Goal: Task Accomplishment & Management: Use online tool/utility

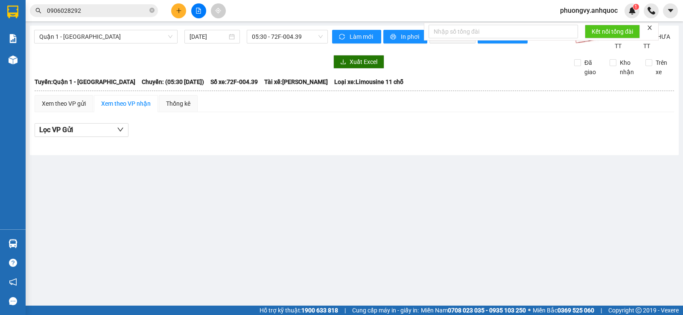
click at [126, 36] on span "Quận 1 - [GEOGRAPHIC_DATA]" at bounding box center [105, 36] width 133 height 13
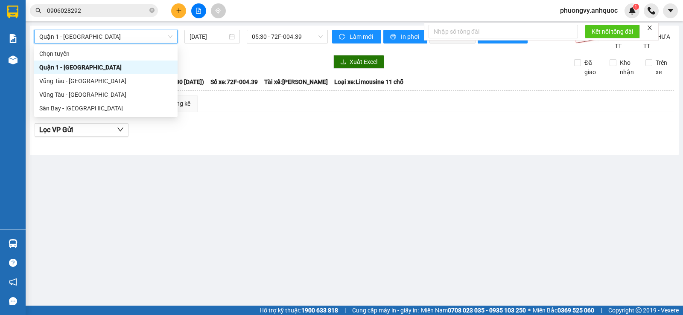
click at [73, 37] on span "Quận 1 - [GEOGRAPHIC_DATA]" at bounding box center [105, 36] width 133 height 13
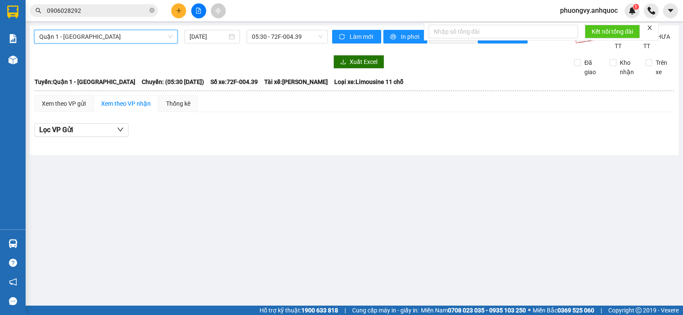
click at [67, 42] on span "Quận 1 - [GEOGRAPHIC_DATA]" at bounding box center [105, 36] width 133 height 13
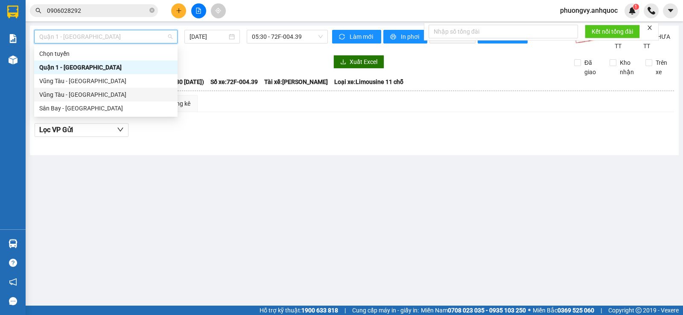
click at [71, 94] on div "Vũng Tàu - [GEOGRAPHIC_DATA]" at bounding box center [105, 94] width 133 height 9
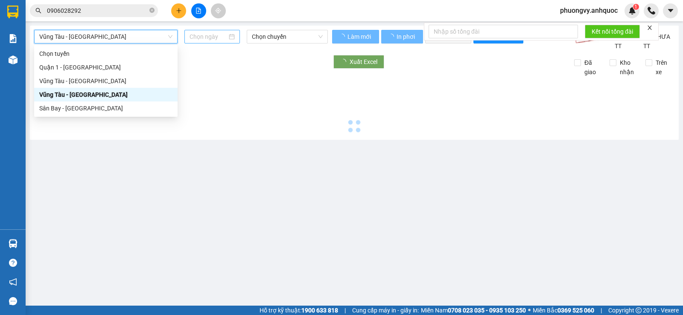
type input "[DATE]"
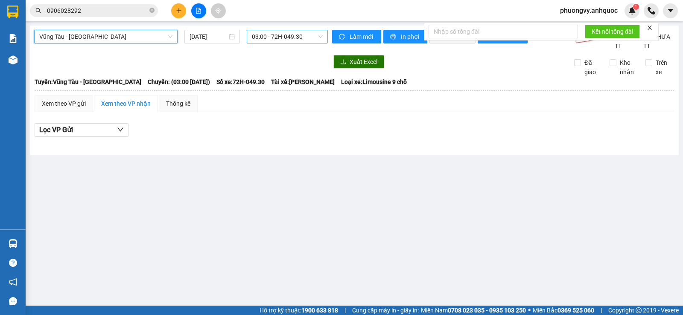
click at [263, 34] on span "03:00 - 72H-049.30" at bounding box center [287, 36] width 70 height 13
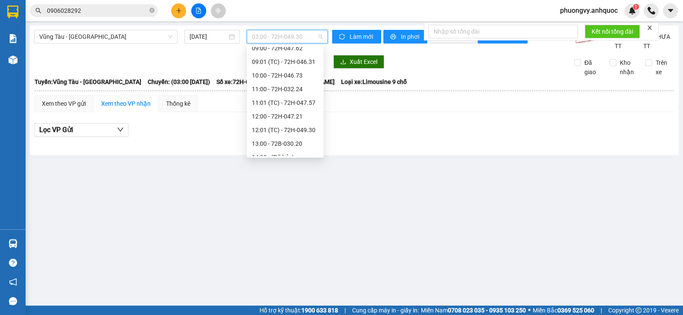
scroll to position [171, 0]
click at [277, 64] on div "10:00 - 72H-046.73" at bounding box center [285, 60] width 67 height 9
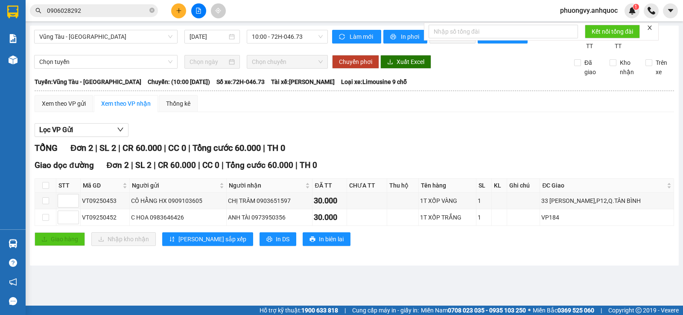
click at [179, 14] on button at bounding box center [178, 10] width 15 height 15
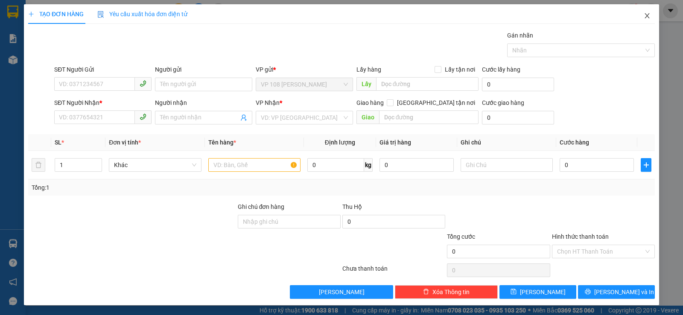
click at [644, 14] on icon "close" at bounding box center [647, 15] width 7 height 7
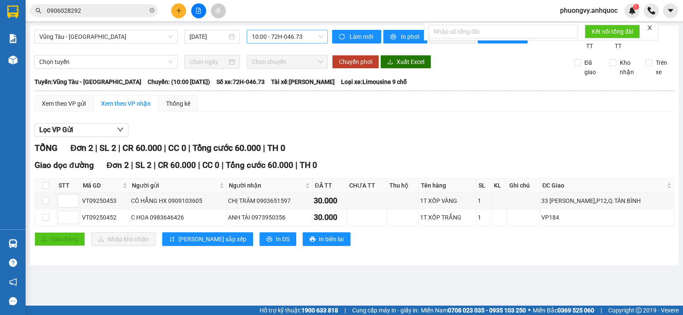
click at [275, 38] on span "10:00 - 72H-046.73" at bounding box center [287, 36] width 70 height 13
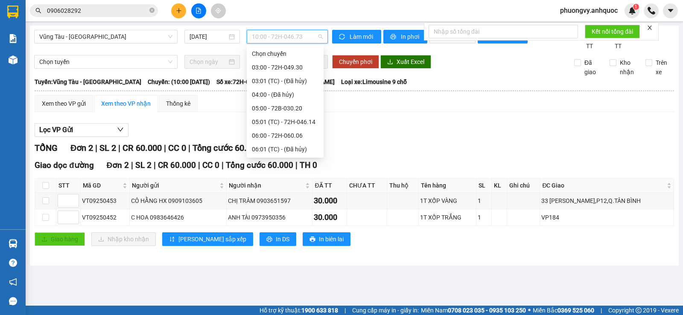
scroll to position [82, 0]
click at [273, 85] on div "07:00 - 72H-068.03" at bounding box center [285, 80] width 67 height 9
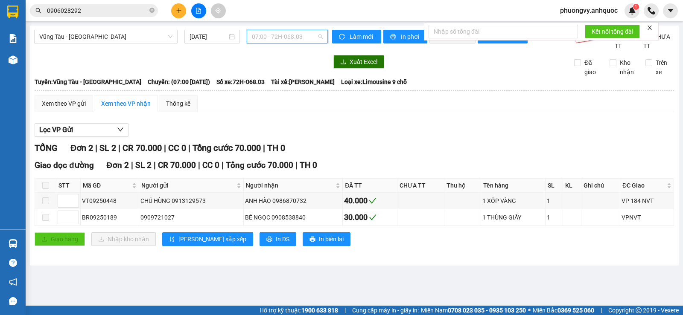
click at [280, 41] on span "07:00 - 72H-068.03" at bounding box center [287, 36] width 70 height 13
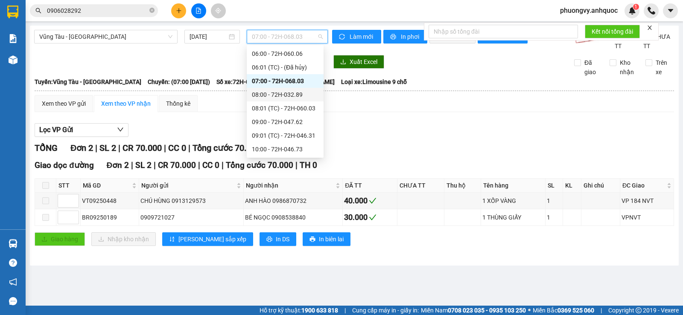
click at [274, 95] on div "08:00 - 72H-032.89" at bounding box center [285, 94] width 67 height 9
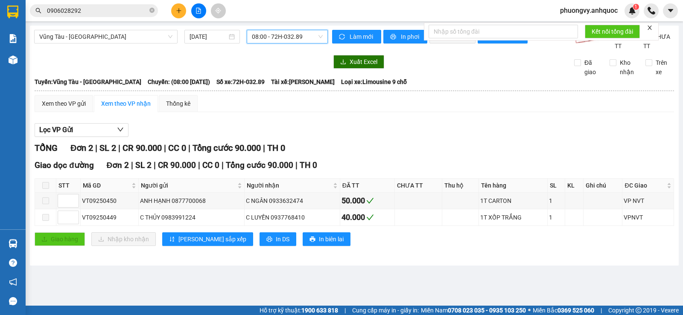
click at [278, 36] on span "08:00 - 72H-032.89" at bounding box center [287, 36] width 70 height 13
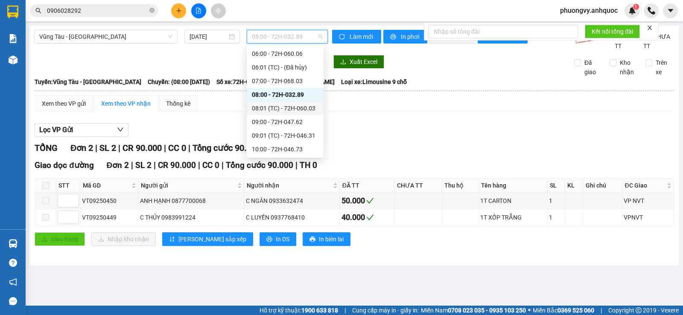
click at [286, 105] on div "08:01 (TC) - 72H-060.03" at bounding box center [285, 108] width 67 height 9
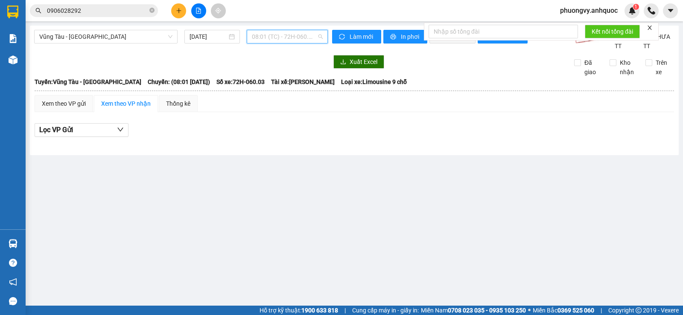
click at [281, 37] on span "08:01 (TC) - 72H-060.03" at bounding box center [287, 36] width 70 height 13
click at [294, 36] on span "08:01 (TC) - 72H-060.03" at bounding box center [287, 36] width 70 height 13
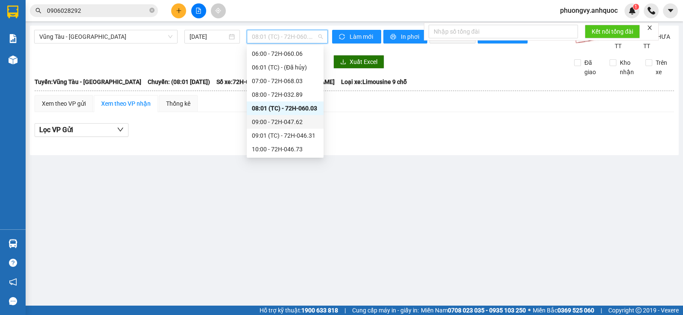
click at [273, 120] on div "09:00 - 72H-047.62" at bounding box center [285, 121] width 67 height 9
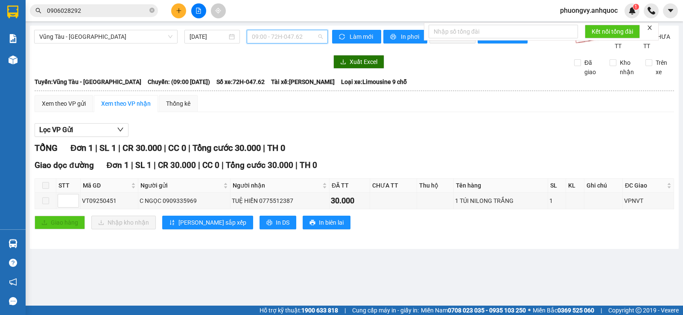
click at [273, 39] on span "09:00 - 72H-047.62" at bounding box center [287, 36] width 70 height 13
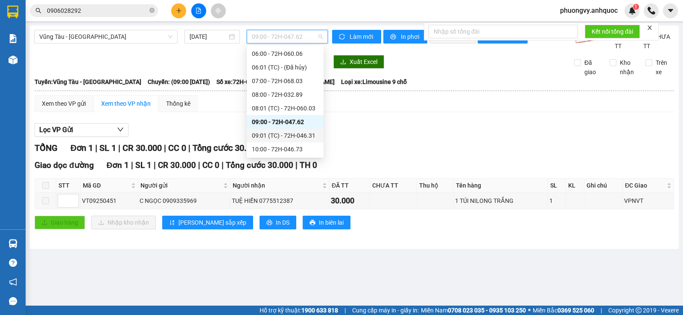
click at [277, 135] on div "09:01 (TC) - 72H-046.31" at bounding box center [285, 135] width 67 height 9
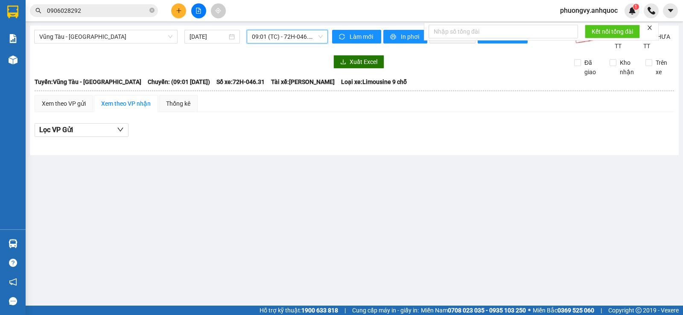
click at [281, 38] on span "09:01 (TC) - 72H-046.31" at bounding box center [287, 36] width 70 height 13
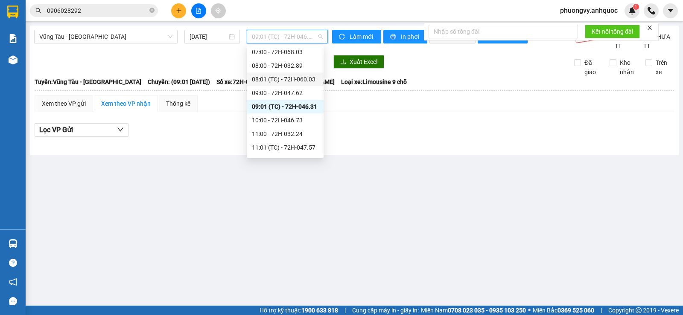
scroll to position [125, 0]
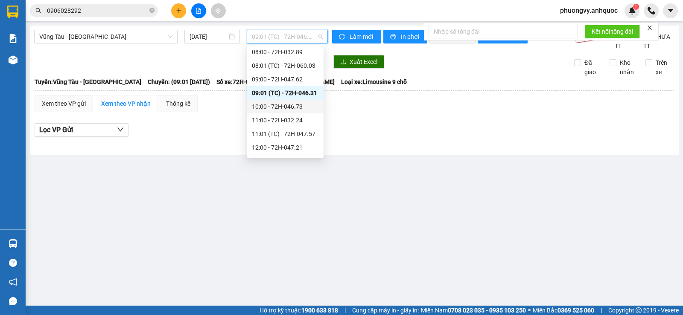
click at [293, 110] on div "10:00 - 72H-046.73" at bounding box center [285, 106] width 67 height 9
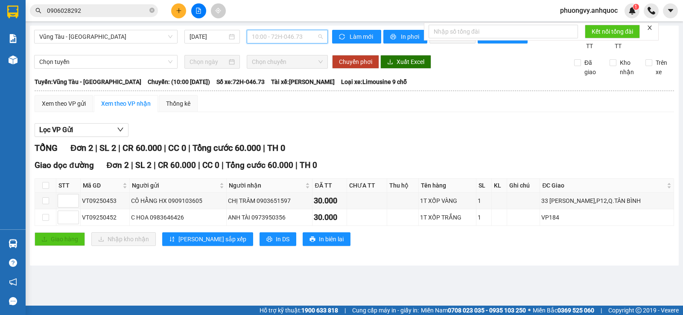
click at [274, 40] on span "10:00 - 72H-046.73" at bounding box center [287, 36] width 70 height 13
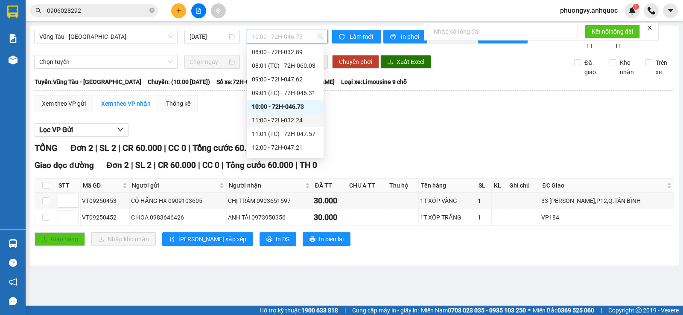
click at [269, 123] on div "11:00 - 72H-032.24" at bounding box center [285, 120] width 67 height 9
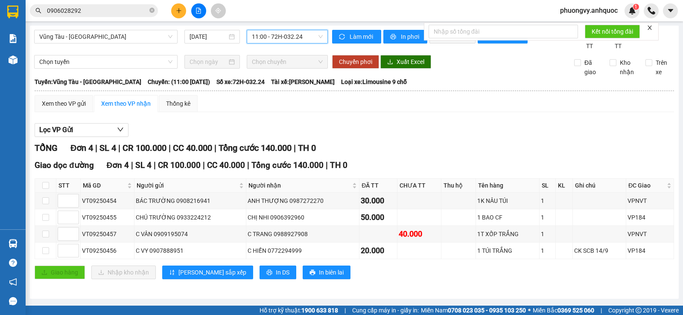
click at [273, 42] on span "11:00 - 72H-032.24" at bounding box center [287, 36] width 70 height 13
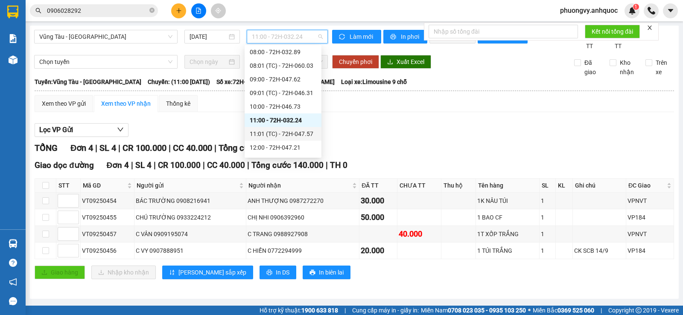
click at [269, 132] on div "11:01 (TC) - 72H-047.57" at bounding box center [283, 133] width 67 height 9
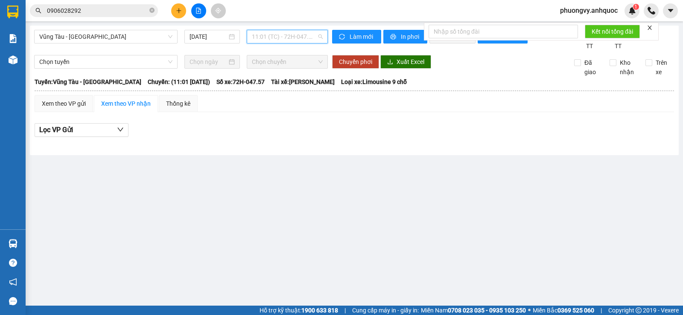
click at [268, 38] on span "11:01 (TC) - 72H-047.57" at bounding box center [287, 36] width 70 height 13
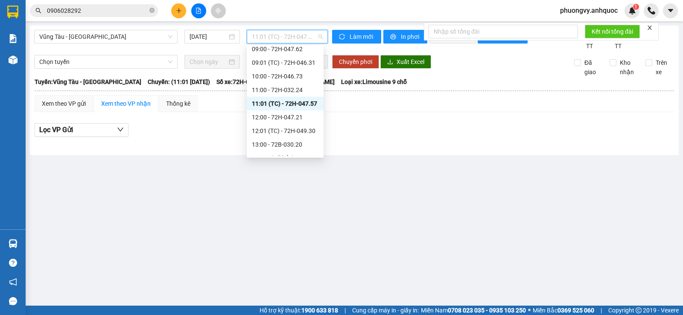
scroll to position [167, 0]
click at [273, 99] on div "12:00 - 72H-047.21" at bounding box center [285, 105] width 77 height 14
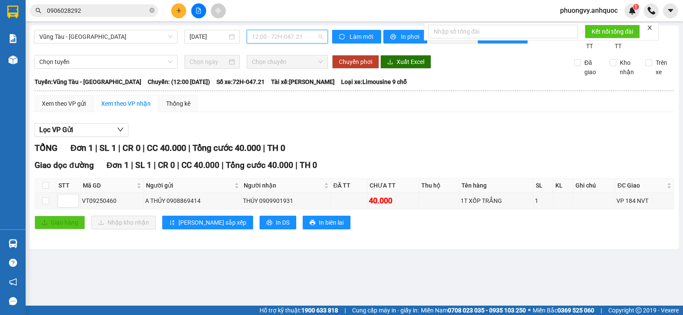
click at [282, 37] on span "12:00 - 72H-047.21" at bounding box center [287, 36] width 70 height 13
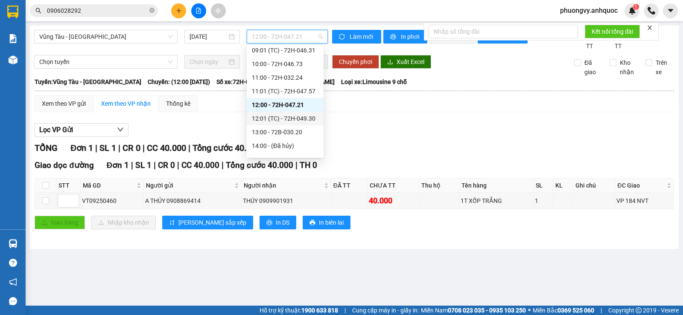
click at [276, 120] on div "12:01 (TC) - 72H-049.30" at bounding box center [285, 118] width 67 height 9
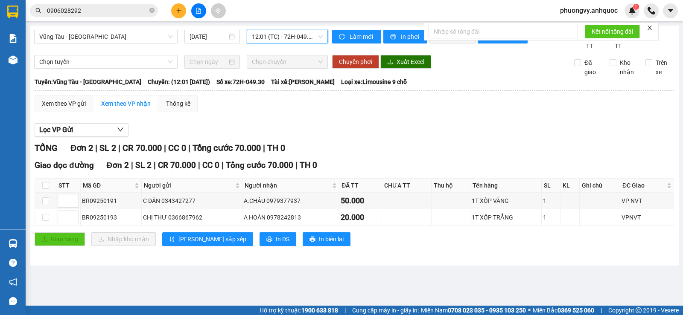
click at [283, 44] on div "Vũng Tàu - [GEOGRAPHIC_DATA] [DATE] 12:01 12:01 (TC) - 72H-049.30" at bounding box center [181, 40] width 294 height 21
click at [283, 41] on span "12:01 (TC) - 72H-049.30" at bounding box center [287, 36] width 70 height 13
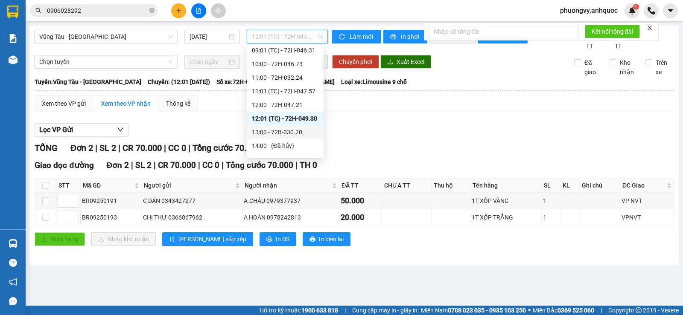
click at [280, 128] on div "13:00 - 72B-030.20" at bounding box center [285, 132] width 67 height 9
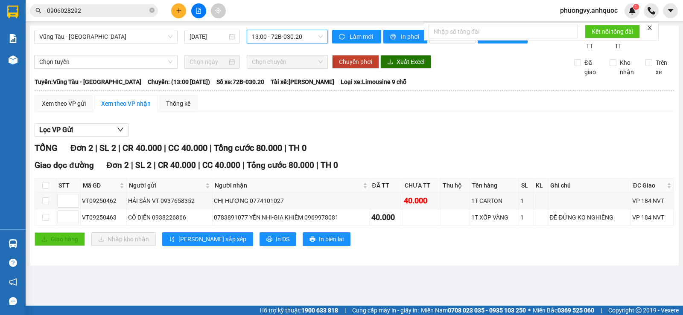
click at [276, 40] on span "13:00 - 72B-030.20" at bounding box center [287, 36] width 70 height 13
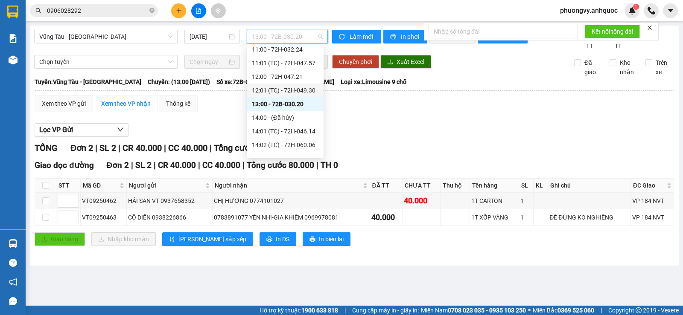
scroll to position [210, 0]
click at [103, 38] on span "Vũng Tàu - [GEOGRAPHIC_DATA]" at bounding box center [105, 36] width 133 height 13
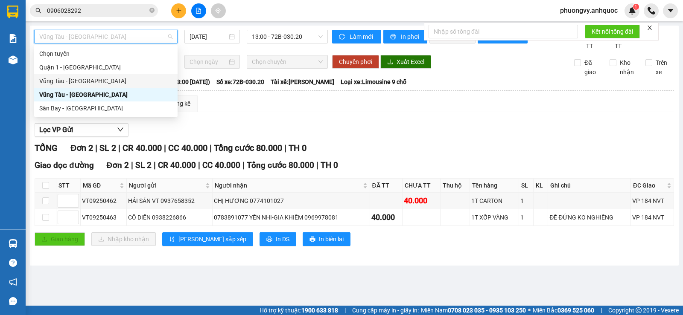
click at [74, 83] on div "Vũng Tàu - [GEOGRAPHIC_DATA]" at bounding box center [105, 80] width 133 height 9
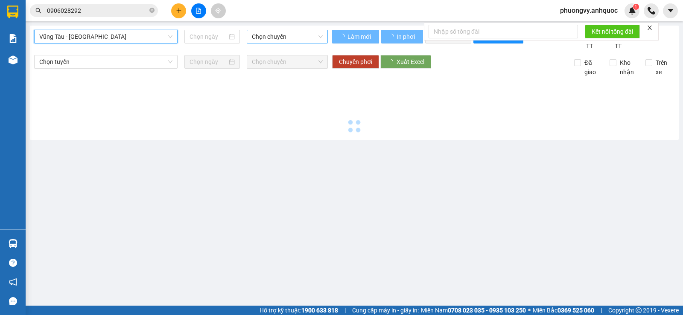
type input "[DATE]"
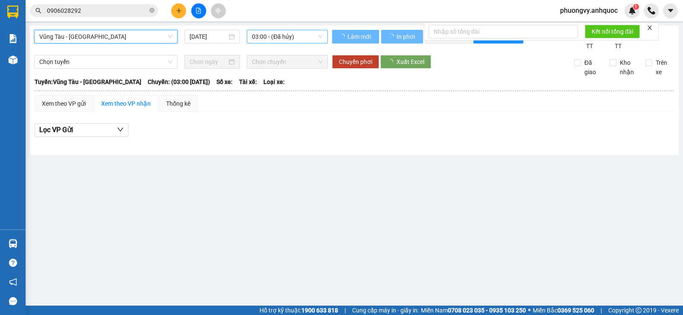
click at [274, 35] on span "03:00 - (Đã hủy)" at bounding box center [287, 36] width 70 height 13
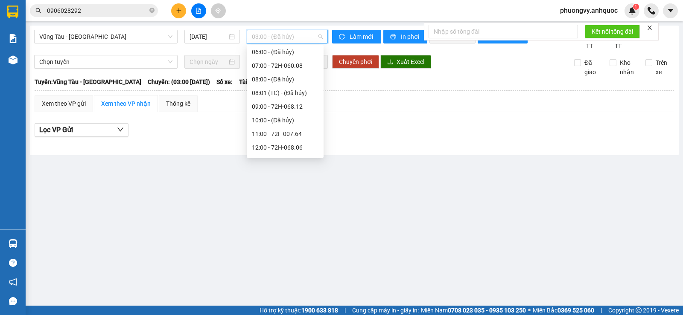
scroll to position [99, 0]
click at [289, 90] on div "09:00 - 72H-068.12" at bounding box center [285, 91] width 67 height 9
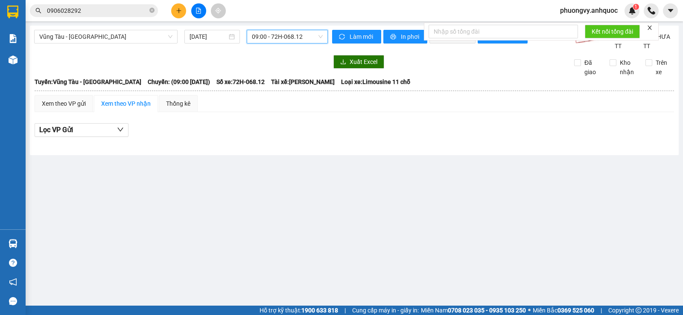
click at [284, 41] on span "09:00 - 72H-068.12" at bounding box center [287, 36] width 70 height 13
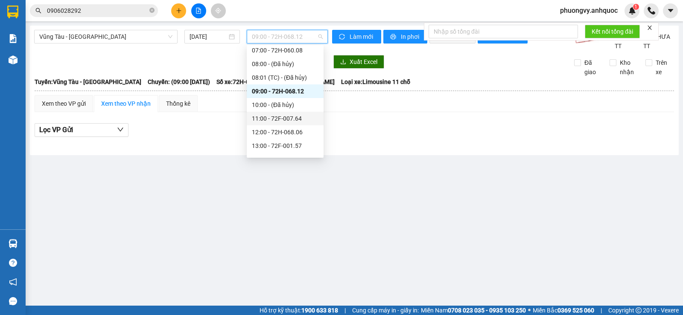
click at [276, 117] on div "11:00 - 72F-007.64" at bounding box center [285, 118] width 67 height 9
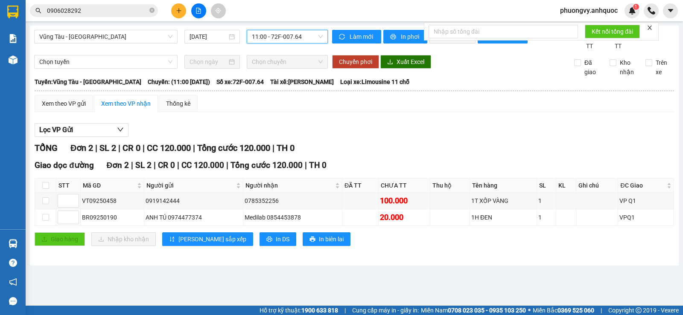
click at [286, 41] on span "11:00 - 72F-007.64" at bounding box center [287, 36] width 70 height 13
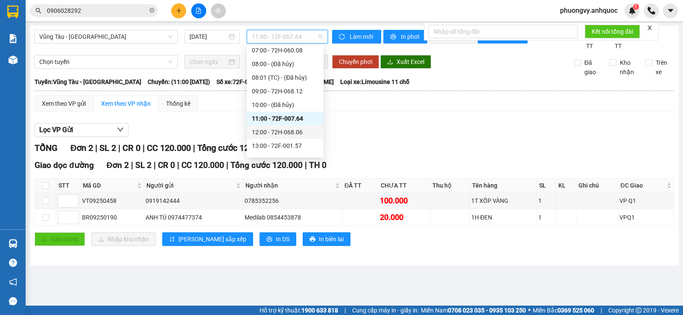
click at [271, 134] on div "12:00 - 72H-068.06" at bounding box center [285, 132] width 67 height 9
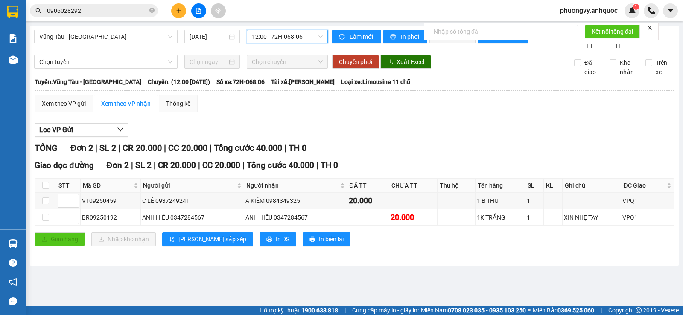
click at [271, 35] on span "12:00 - 72H-068.06" at bounding box center [287, 36] width 70 height 13
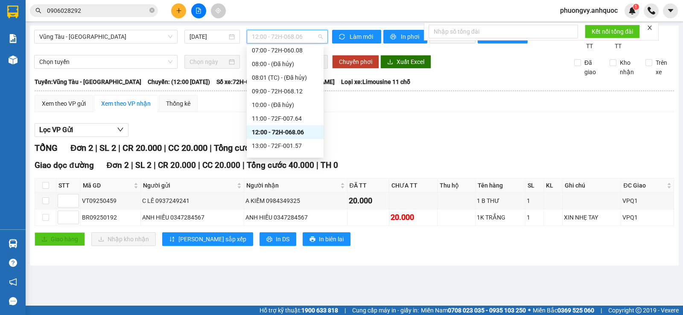
scroll to position [142, 0]
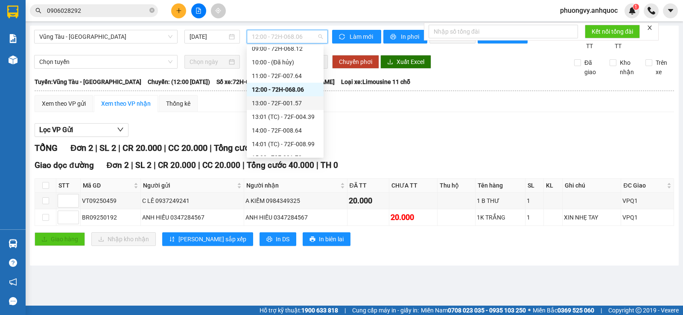
click at [277, 106] on div "13:00 - 72F-001.57" at bounding box center [285, 103] width 67 height 9
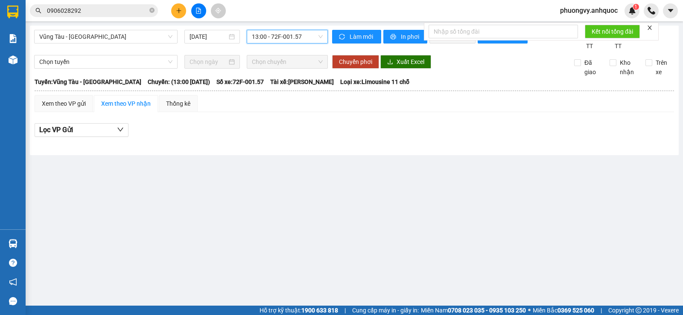
click at [272, 33] on span "13:00 - 72F-001.57" at bounding box center [287, 36] width 70 height 13
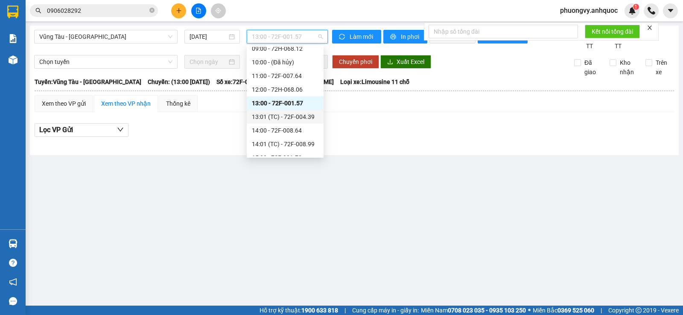
click at [274, 117] on div "13:01 (TC) - 72F-004.39" at bounding box center [285, 116] width 67 height 9
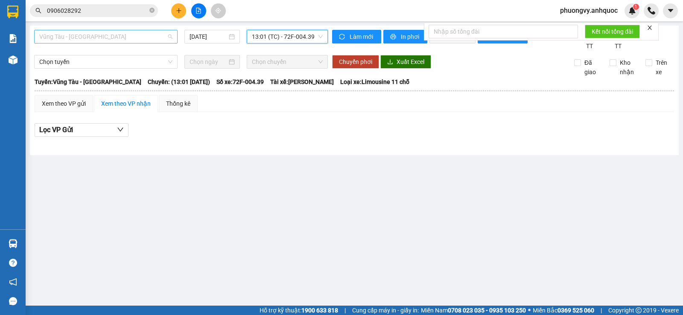
click at [90, 32] on span "Vũng Tàu - [GEOGRAPHIC_DATA]" at bounding box center [105, 36] width 133 height 13
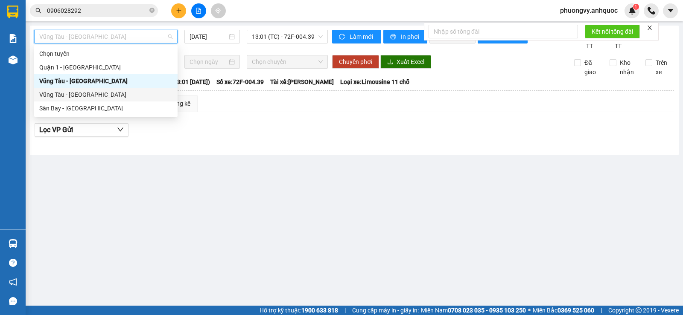
click at [69, 99] on div "Vũng Tàu - [GEOGRAPHIC_DATA]" at bounding box center [105, 94] width 133 height 9
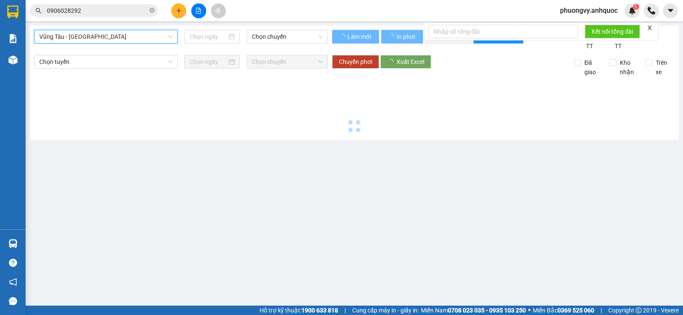
type input "[DATE]"
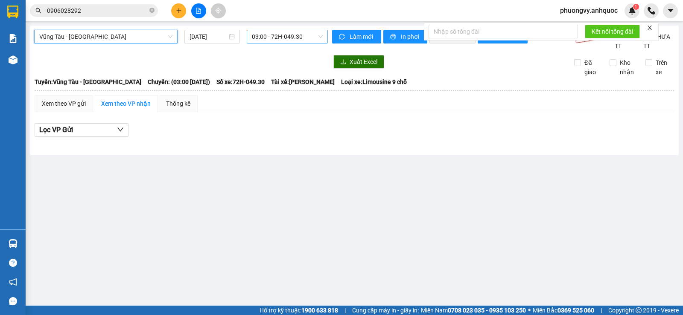
click at [296, 38] on span "03:00 - 72H-049.30" at bounding box center [287, 36] width 70 height 13
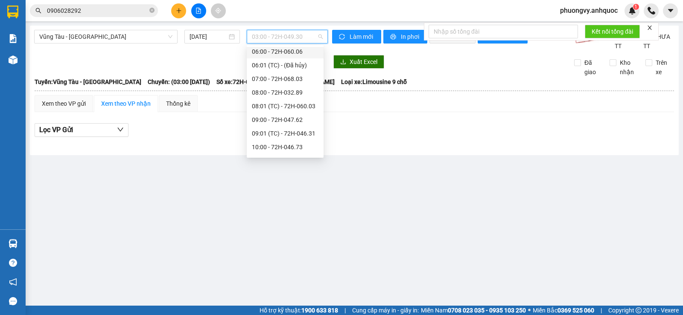
scroll to position [99, 0]
click at [291, 117] on div "09:01 (TC) - 72H-046.31" at bounding box center [285, 118] width 67 height 9
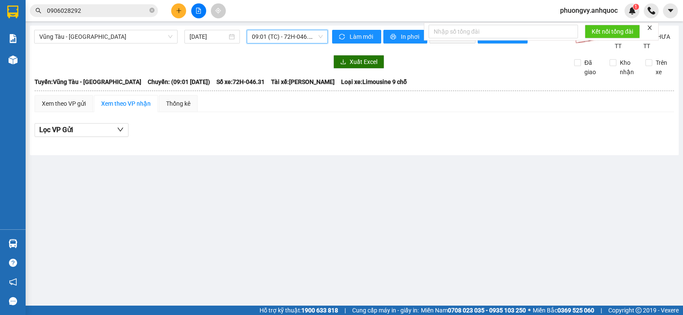
click at [268, 39] on span "09:01 (TC) - 72H-046.31" at bounding box center [287, 36] width 70 height 13
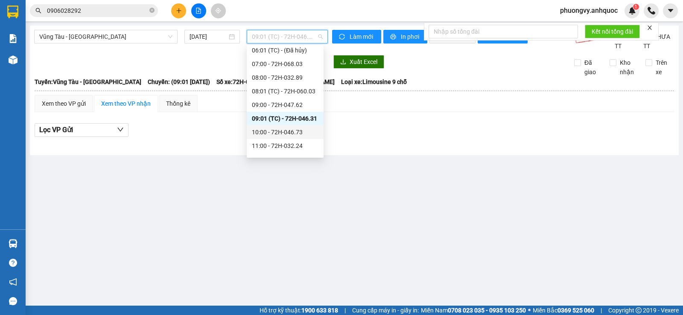
click at [266, 127] on div "10:00 - 72H-046.73" at bounding box center [285, 132] width 77 height 14
